Goal: Task Accomplishment & Management: Use online tool/utility

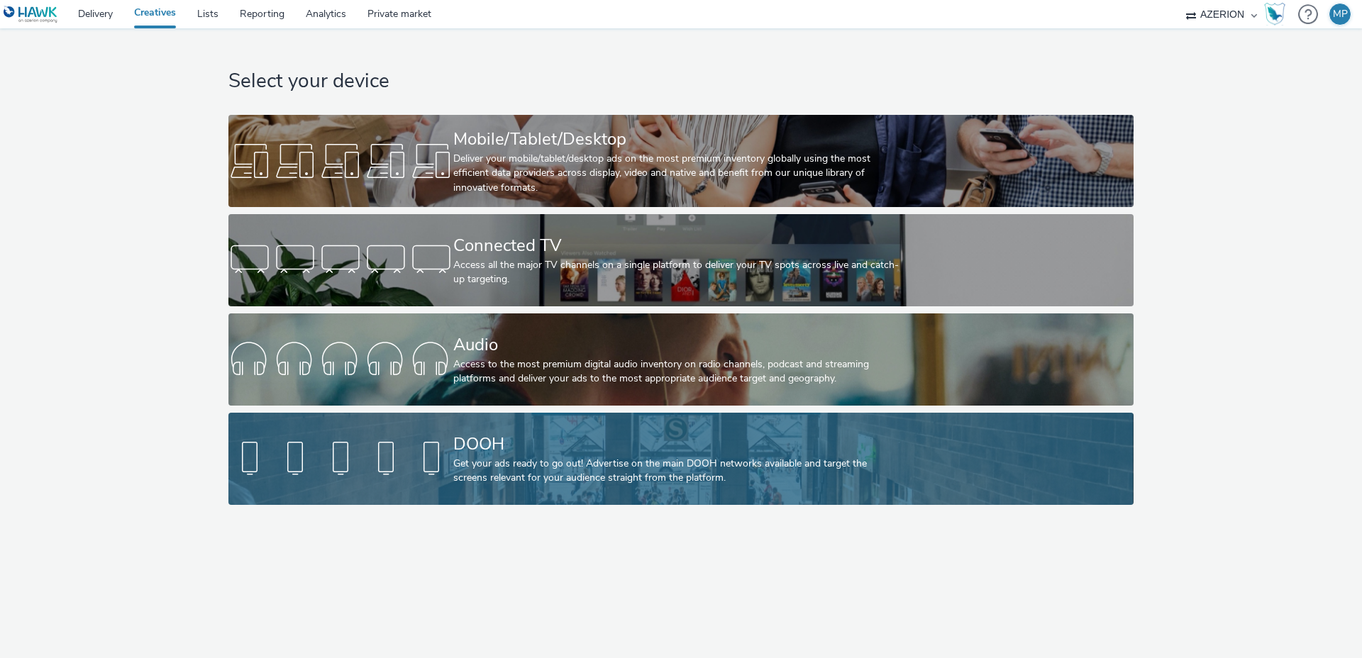
click at [513, 427] on div "DOOH Get your ads ready to go out! Advertise on the main DOOH networks availabl…" at bounding box center [678, 459] width 450 height 92
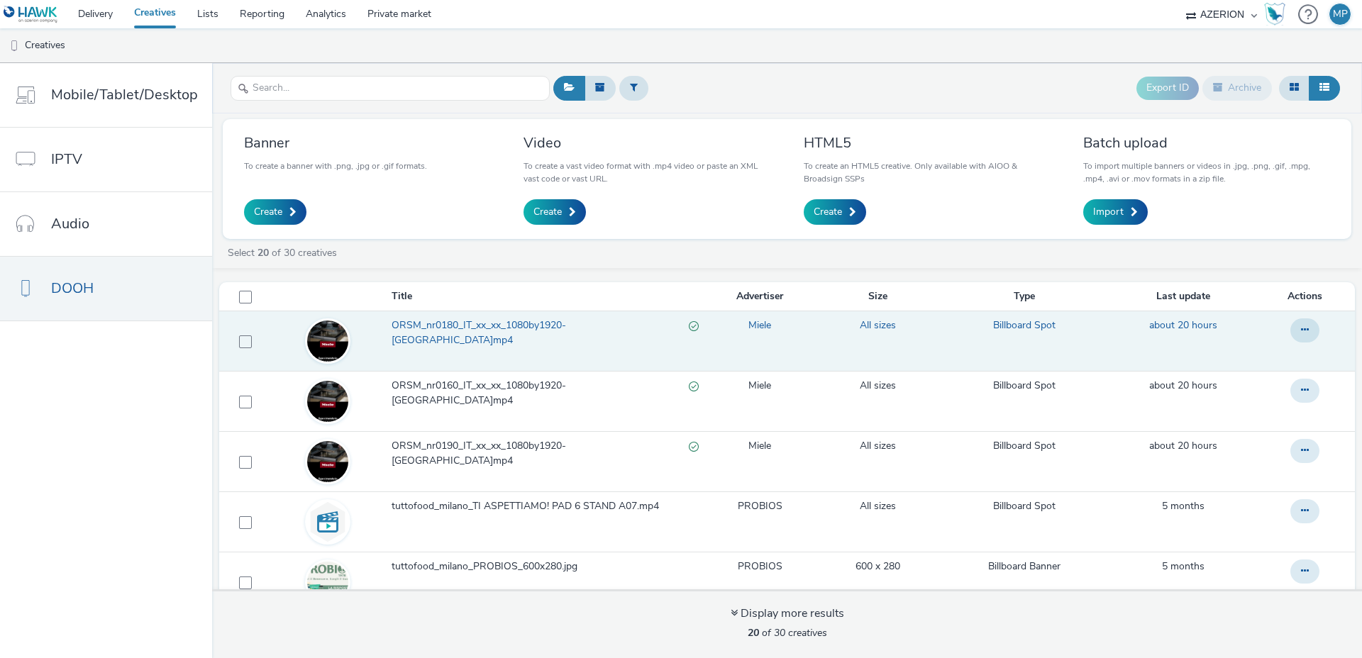
click at [550, 326] on span "ORSM_nr0180_IT_xx_xx_1080by1920-milano.mp4" at bounding box center [540, 333] width 297 height 29
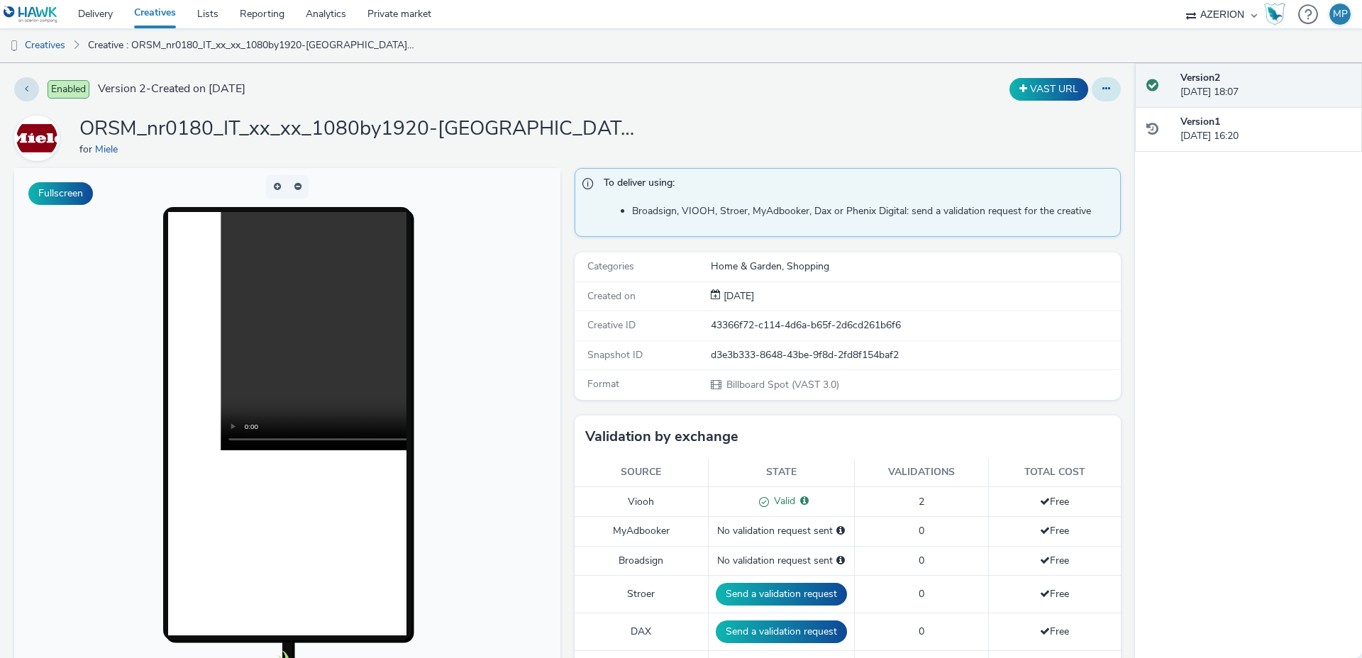
click at [1107, 87] on icon at bounding box center [1106, 89] width 8 height 10
click at [1082, 114] on link "Edit" at bounding box center [1067, 118] width 106 height 28
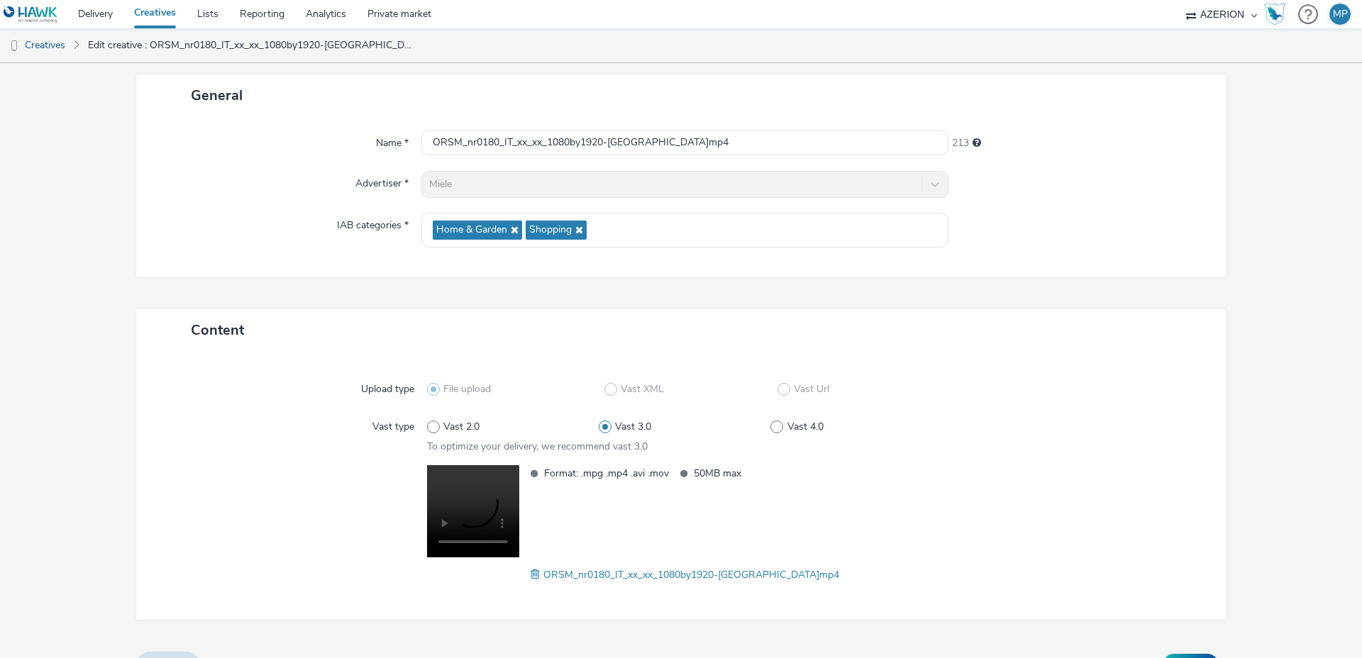
scroll to position [106, 0]
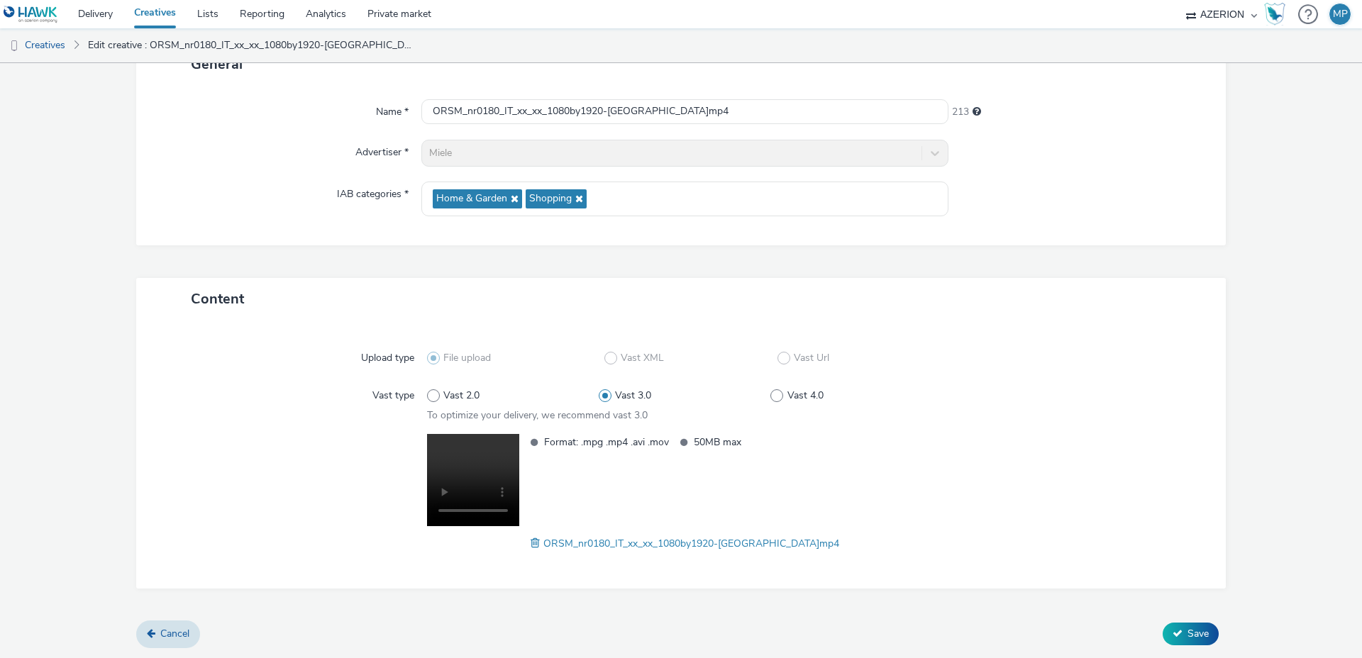
click at [543, 545] on span at bounding box center [537, 544] width 13 height 16
click at [1185, 638] on button "Save" at bounding box center [1191, 634] width 56 height 23
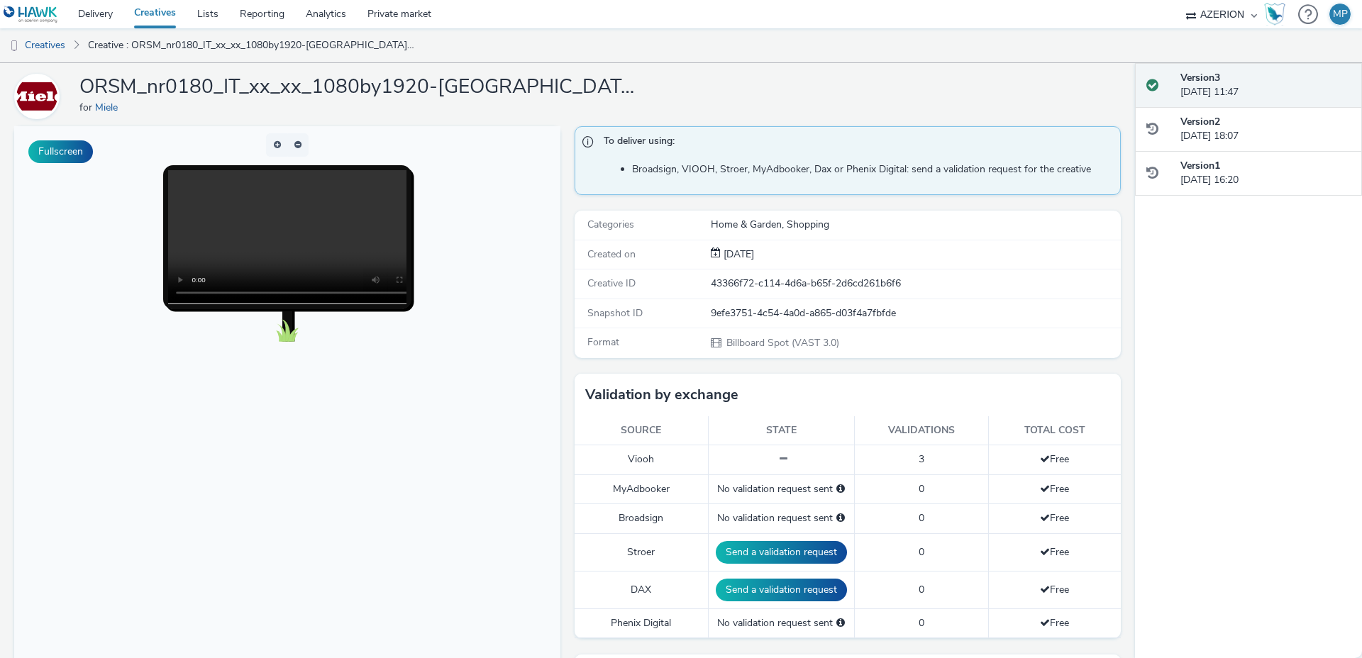
scroll to position [74, 0]
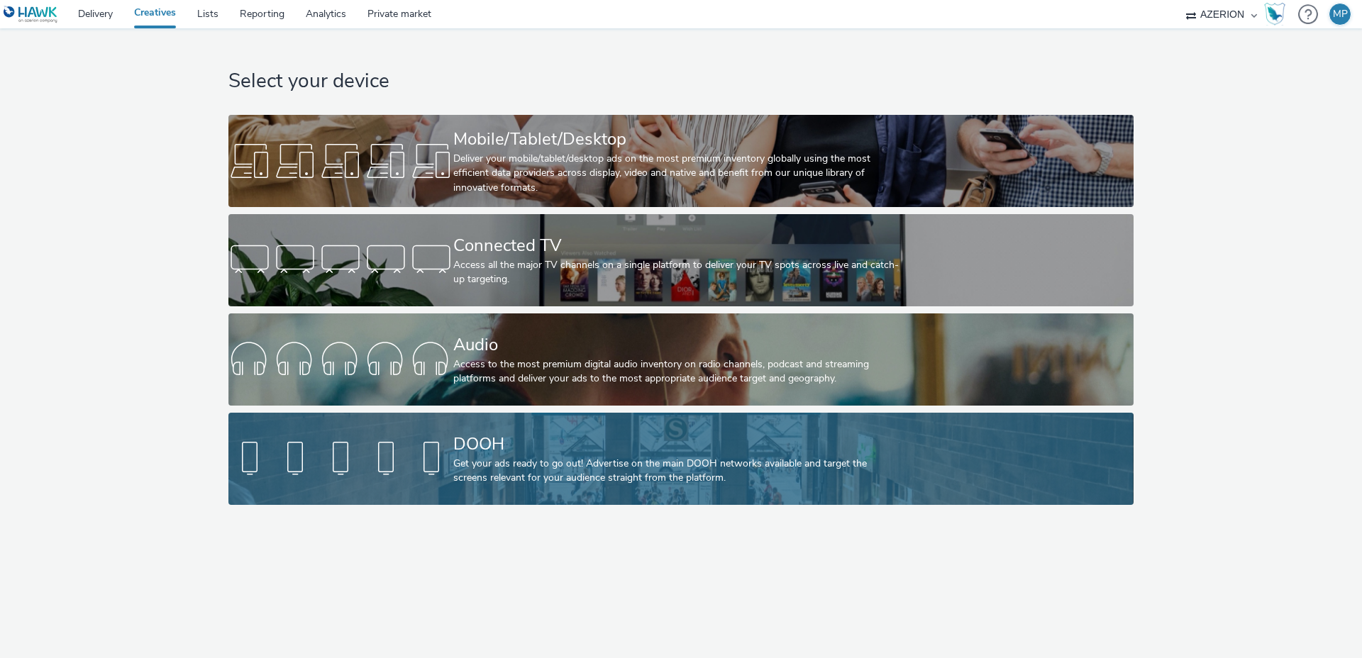
click at [566, 433] on div "DOOH" at bounding box center [678, 444] width 450 height 25
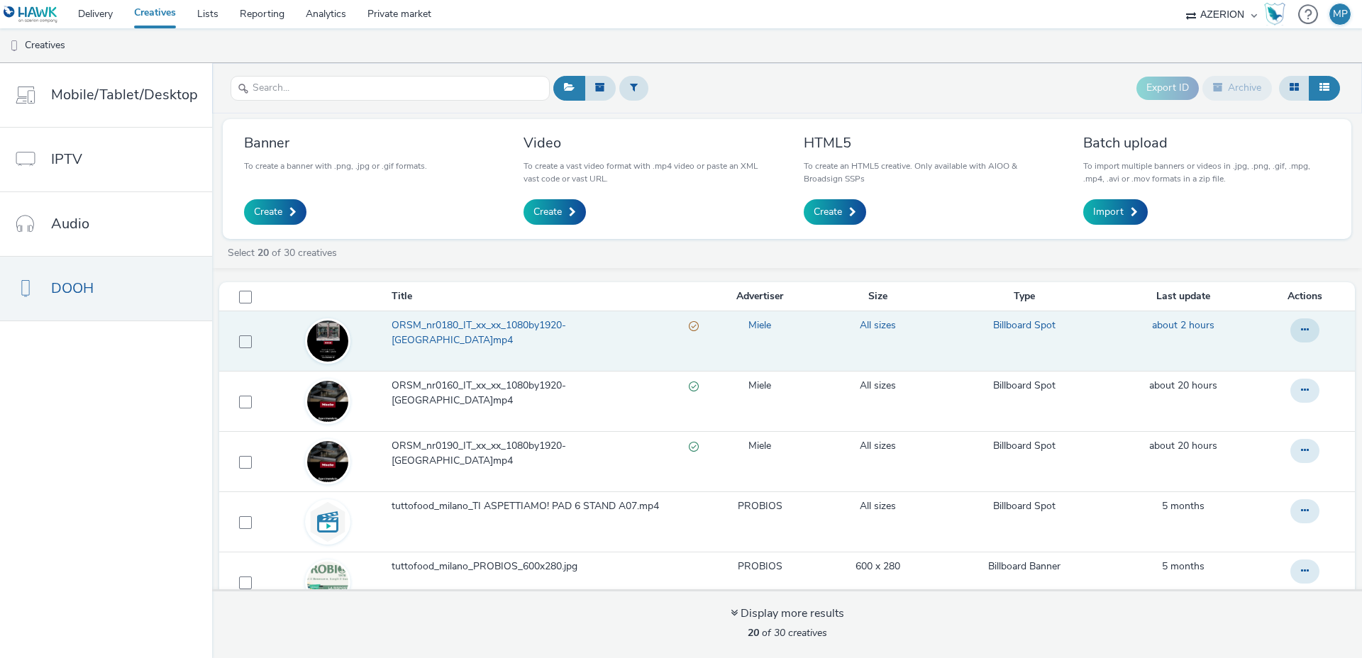
click at [546, 328] on span "ORSM_nr0180_IT_xx_xx_1080by1920-milano.mp4" at bounding box center [540, 333] width 297 height 29
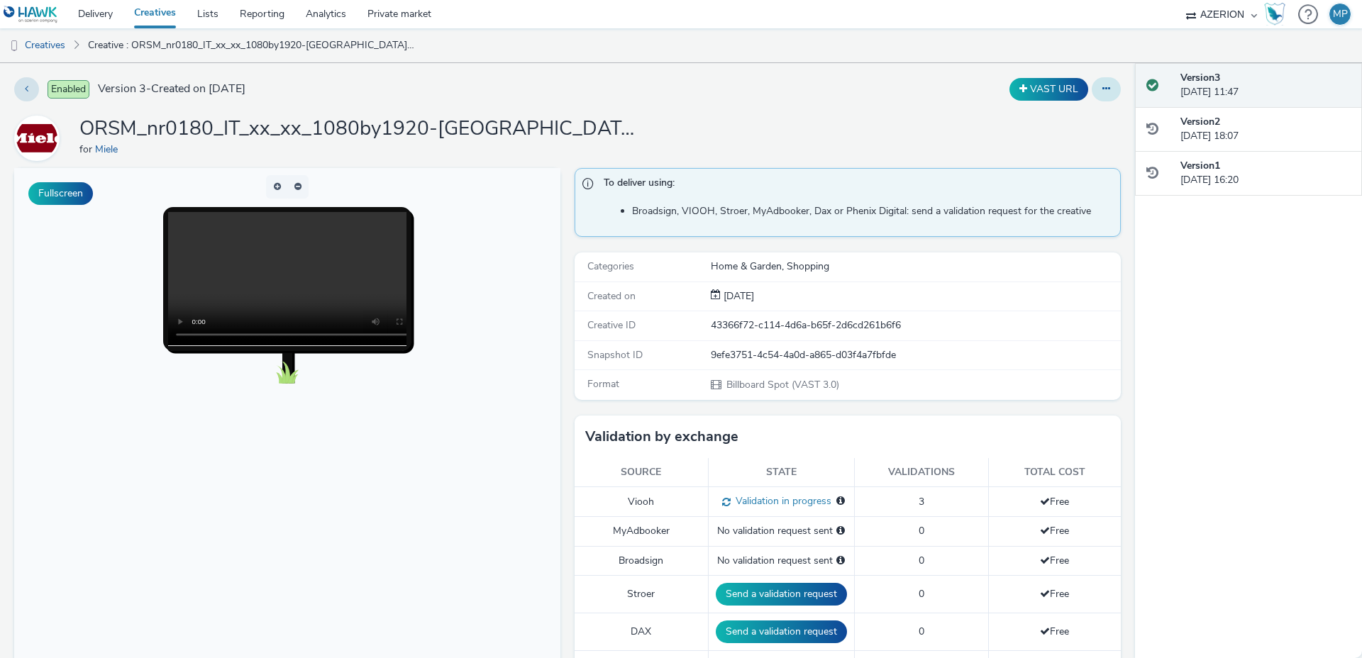
click at [1109, 92] on icon at bounding box center [1106, 89] width 8 height 10
click at [1075, 117] on link "Edit" at bounding box center [1067, 118] width 106 height 28
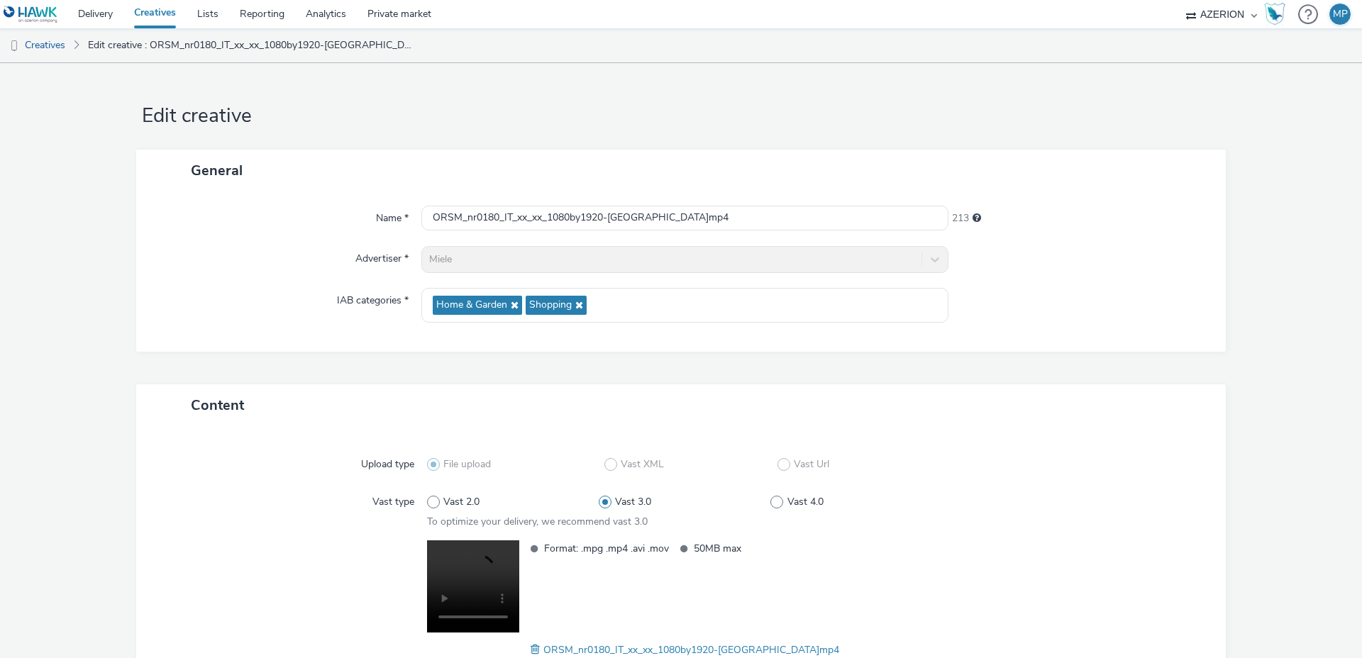
scroll to position [106, 0]
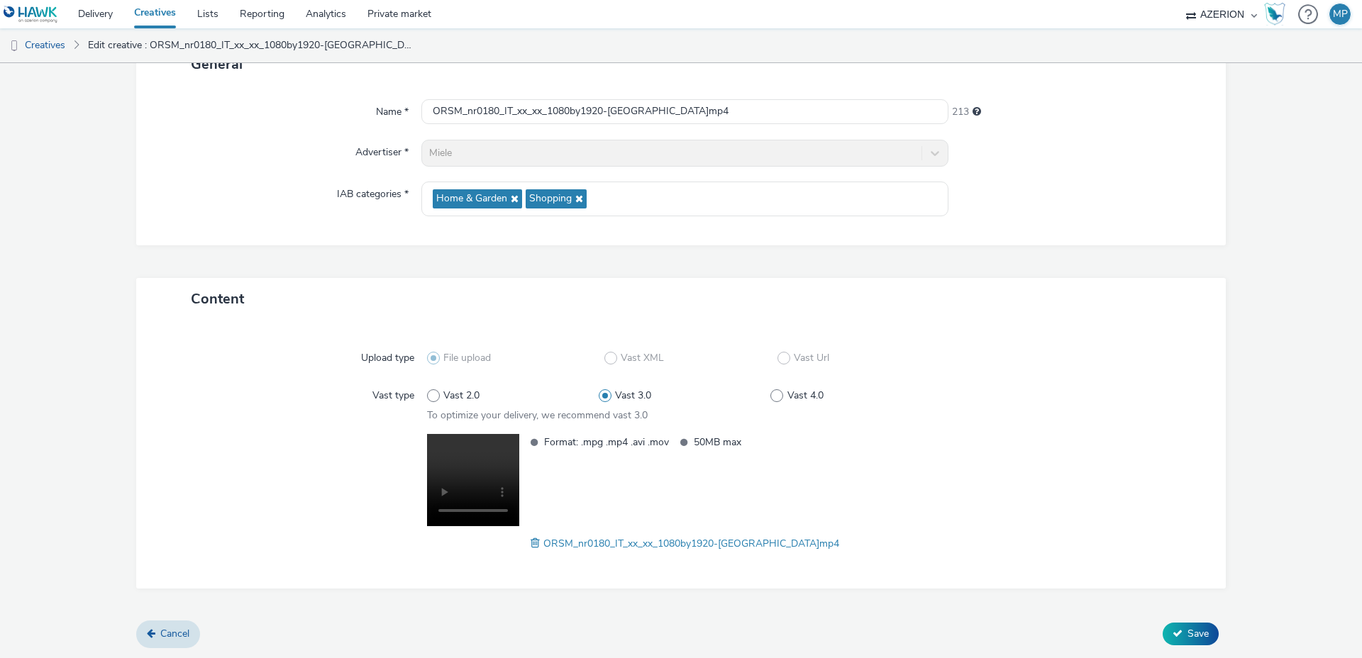
click at [543, 543] on span at bounding box center [537, 544] width 13 height 16
click at [1199, 628] on span "Save" at bounding box center [1198, 633] width 21 height 13
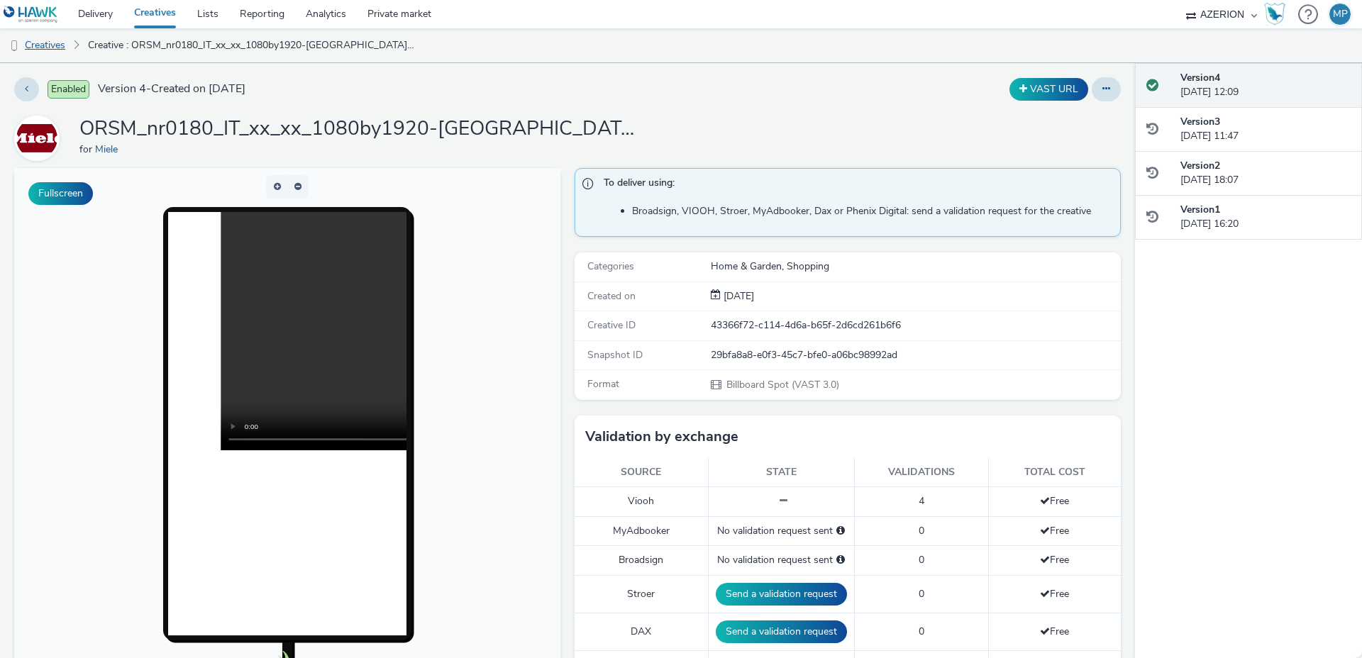
click at [52, 43] on link "Creatives" at bounding box center [36, 45] width 72 height 34
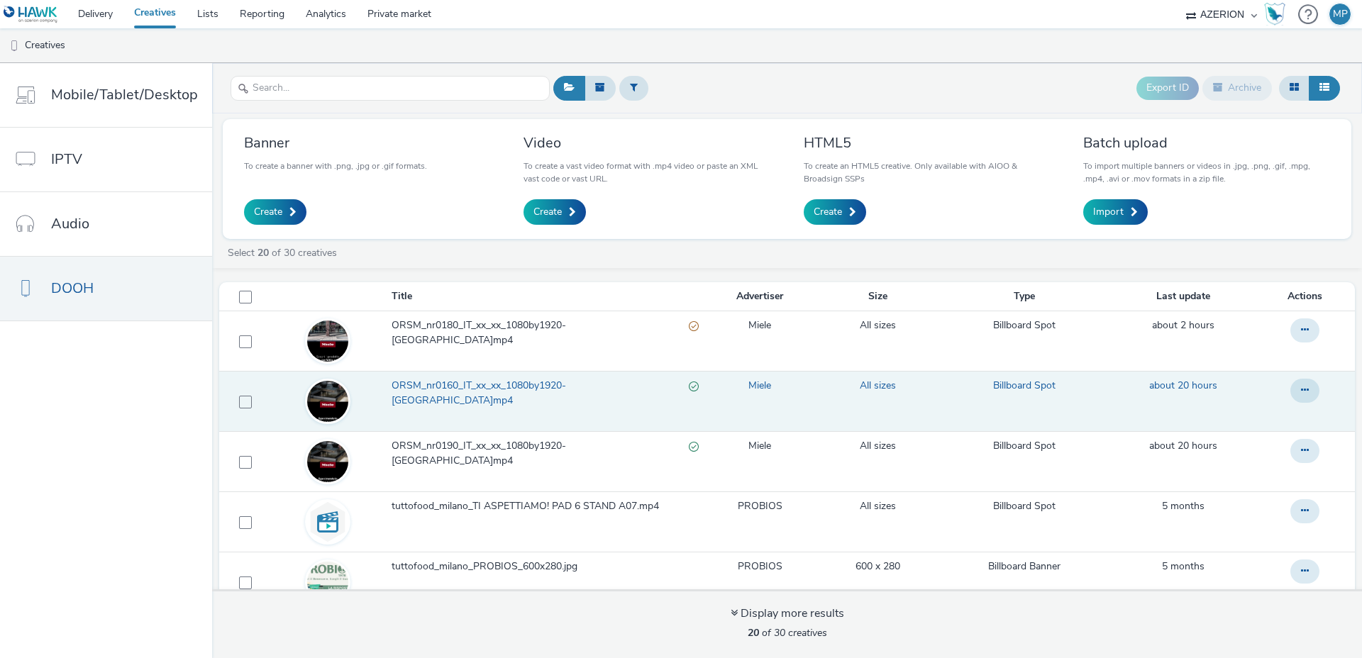
click at [547, 384] on span "ORSM_nr0160_IT_xx_xx_1080by1920-torino.mp4" at bounding box center [540, 393] width 297 height 29
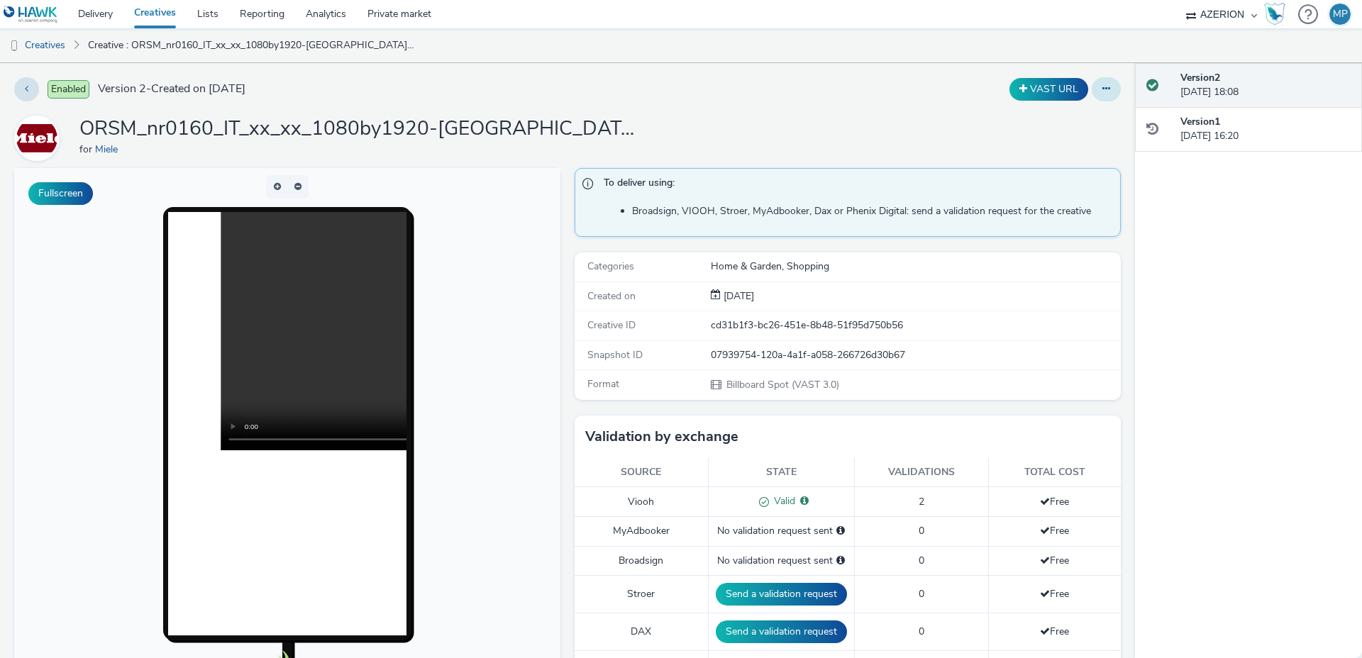
click at [1100, 94] on button at bounding box center [1106, 89] width 29 height 24
click at [1074, 121] on link "Edit" at bounding box center [1067, 118] width 106 height 28
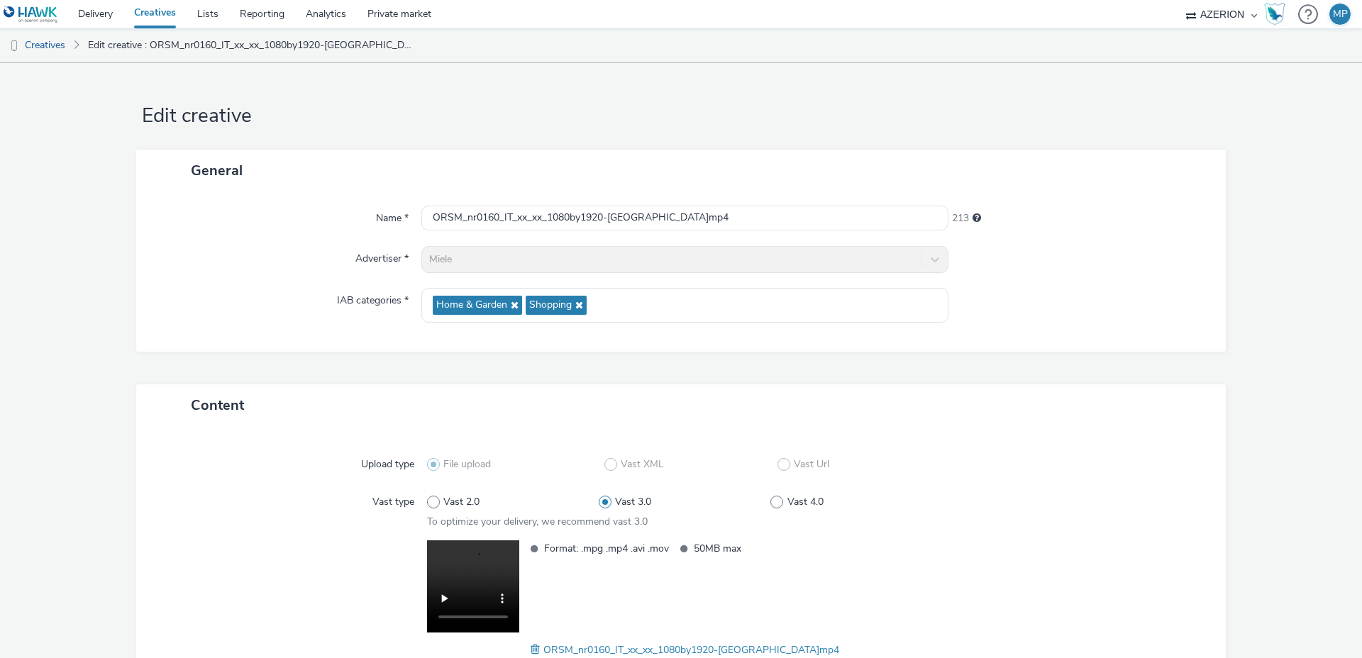
scroll to position [106, 0]
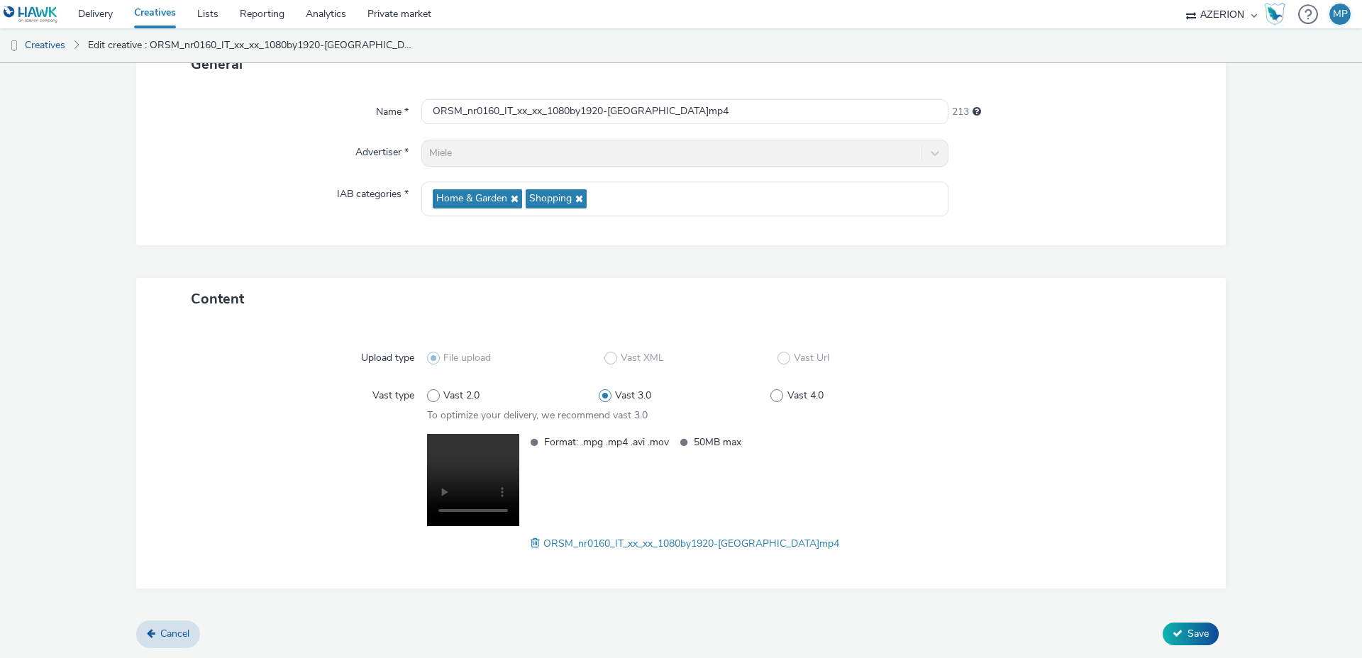
click at [543, 542] on span at bounding box center [537, 544] width 13 height 16
click at [1192, 631] on span "Save" at bounding box center [1198, 633] width 21 height 13
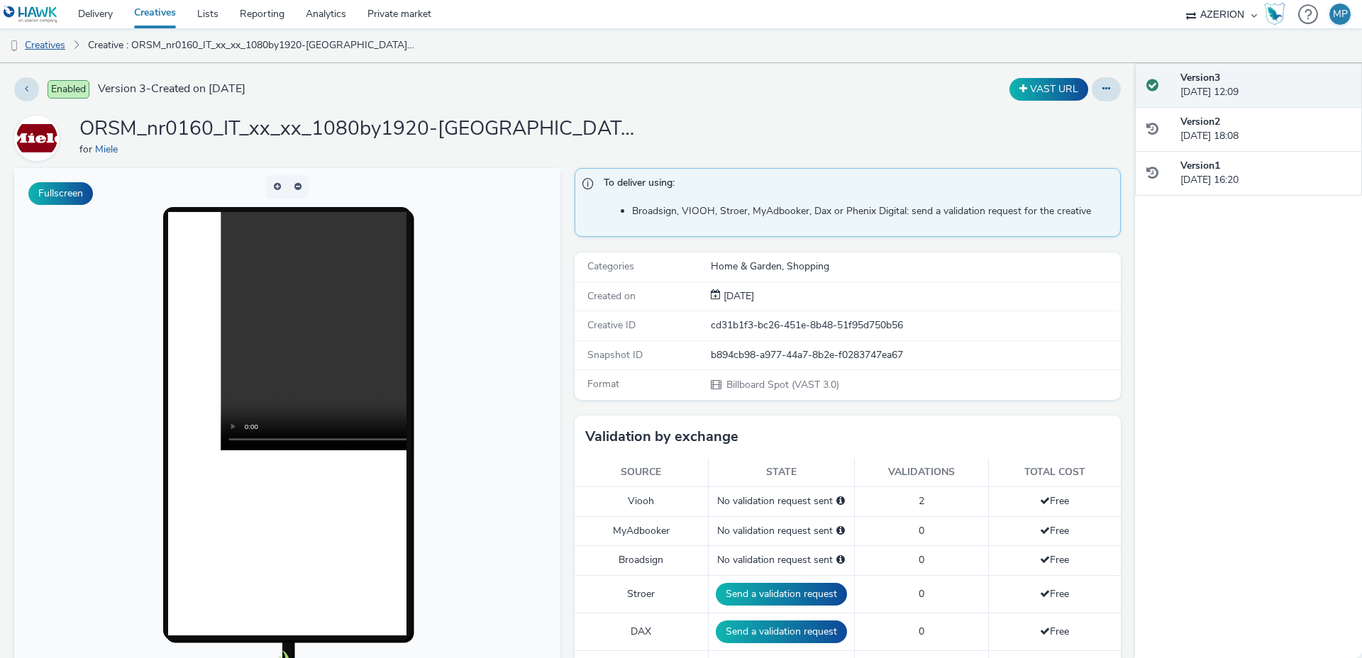
click at [31, 48] on link "Creatives" at bounding box center [36, 45] width 72 height 34
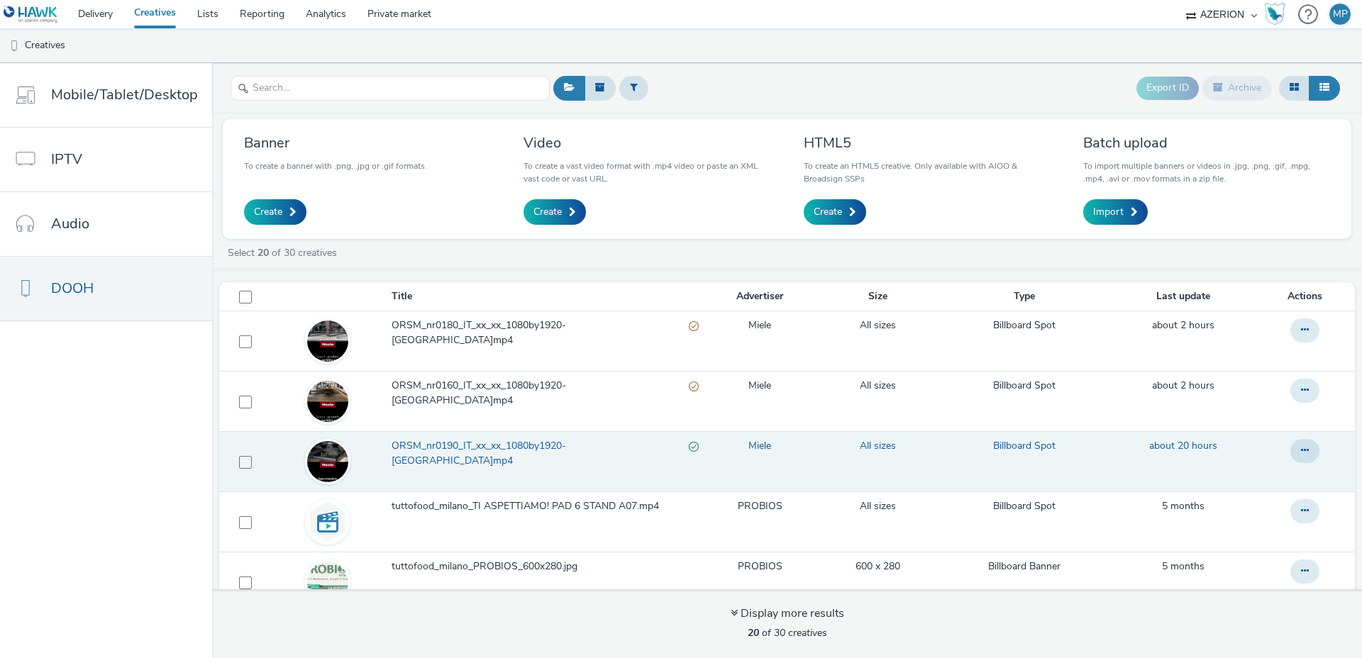
click at [538, 443] on span "ORSM_nr0190_IT_xx_xx_1080by1920-[GEOGRAPHIC_DATA]mp4" at bounding box center [540, 453] width 297 height 29
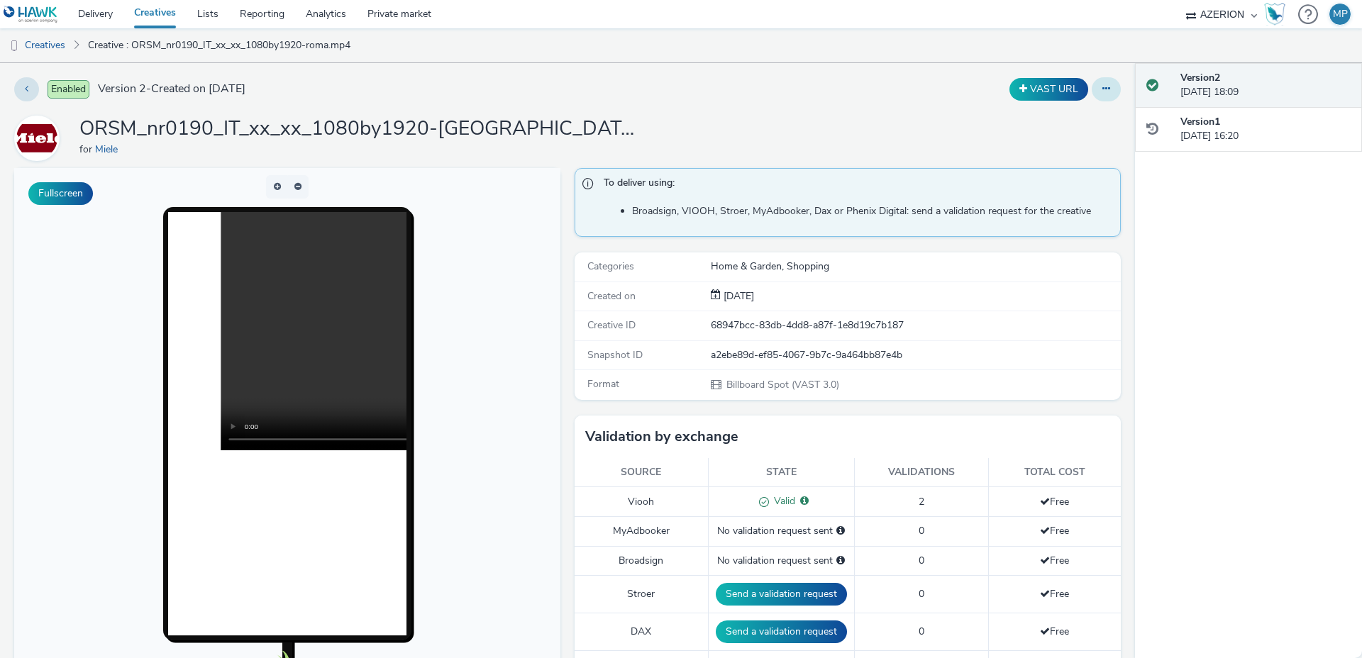
click at [1109, 92] on icon at bounding box center [1106, 89] width 8 height 10
click at [1053, 121] on link "Edit" at bounding box center [1067, 118] width 106 height 28
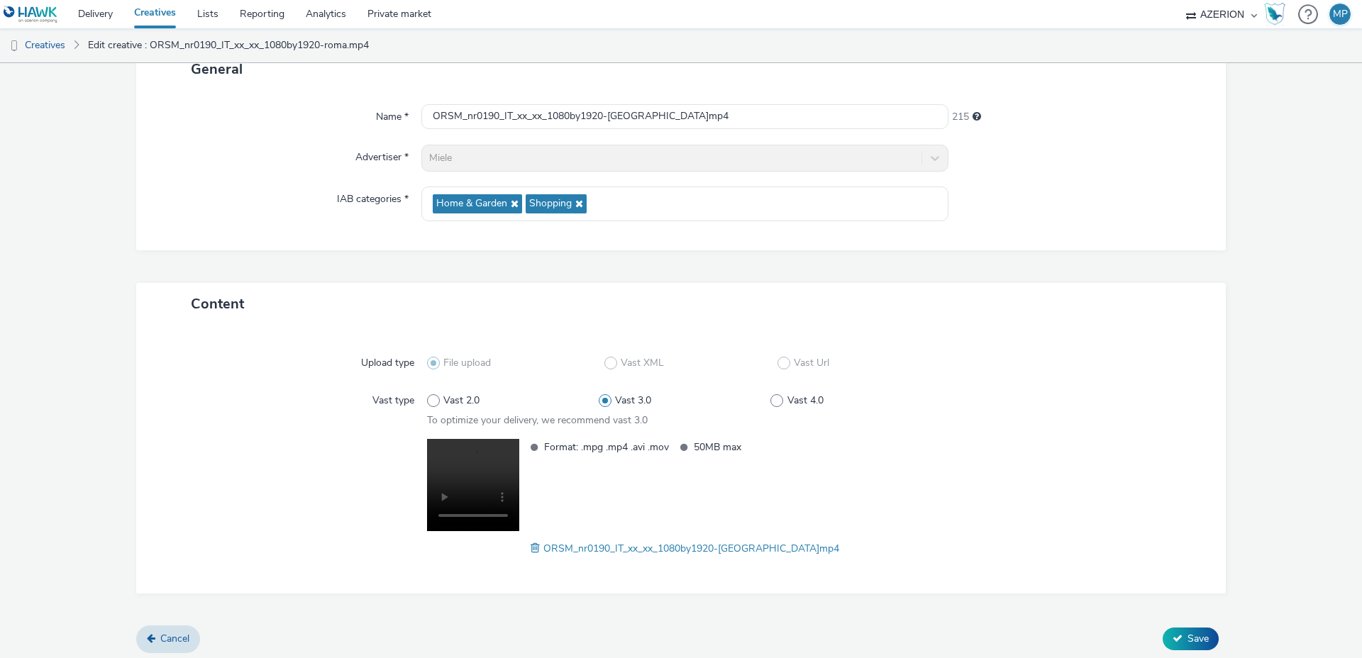
scroll to position [106, 0]
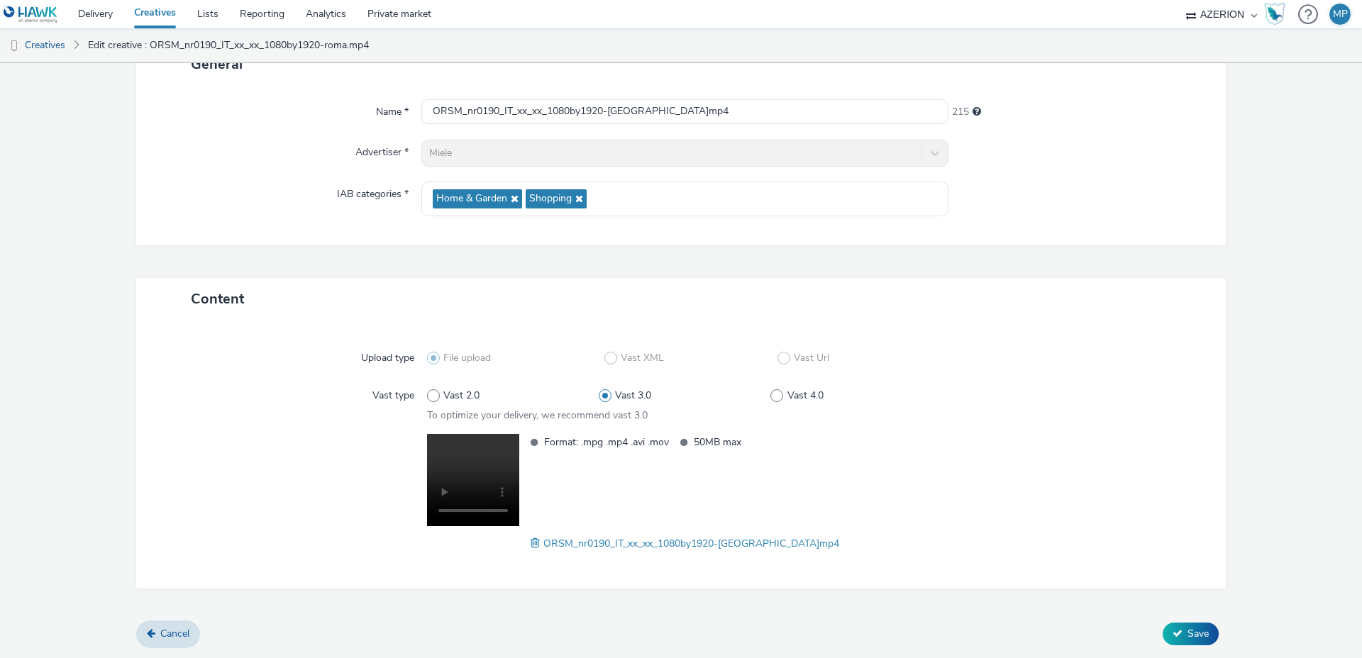
click at [543, 541] on span at bounding box center [537, 544] width 13 height 16
click at [1190, 642] on button "Save" at bounding box center [1191, 634] width 56 height 23
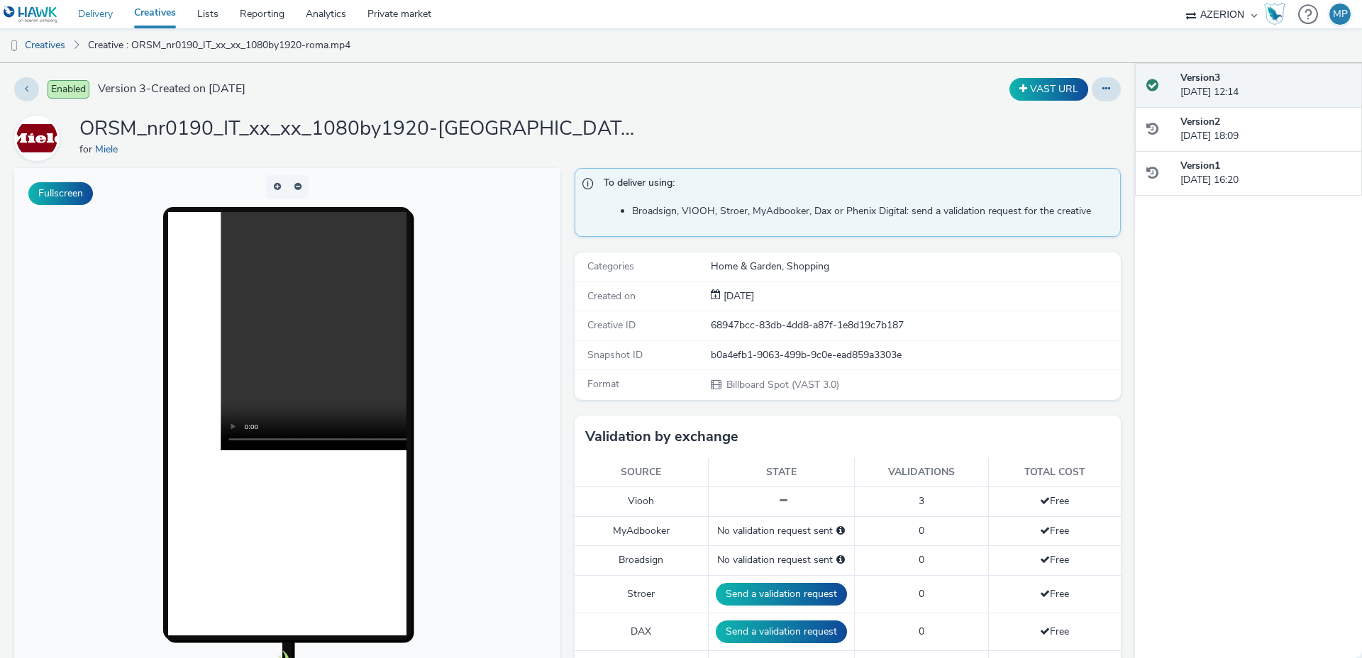
click at [95, 15] on link "Delivery" at bounding box center [95, 14] width 56 height 28
